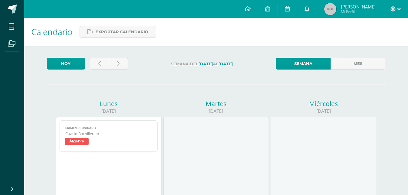
click at [305, 8] on icon at bounding box center [307, 8] width 5 height 5
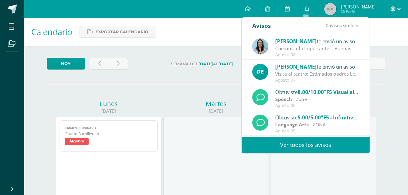
click at [286, 147] on link "Ver todos los avisos" at bounding box center [306, 145] width 128 height 17
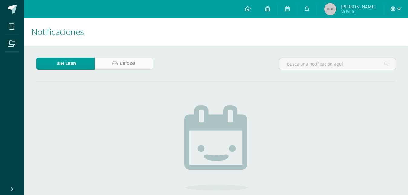
click at [115, 65] on icon at bounding box center [115, 63] width 6 height 5
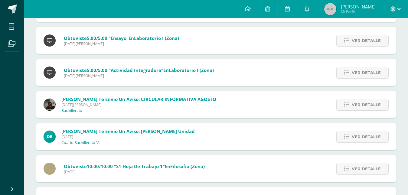
scroll to position [453, 0]
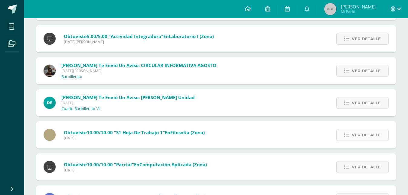
click at [354, 132] on span "Ver detalle" at bounding box center [366, 134] width 29 height 11
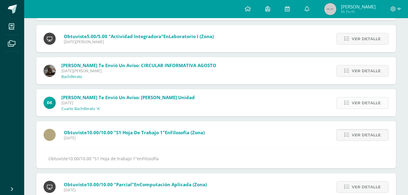
click at [352, 103] on link "Ver detalle" at bounding box center [362, 103] width 52 height 12
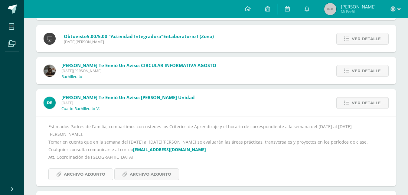
click at [71, 169] on span "Archivo Adjunto" at bounding box center [84, 174] width 41 height 11
click at [131, 169] on span "Archivo Adjunto" at bounding box center [150, 174] width 41 height 11
